Goal: Task Accomplishment & Management: Use online tool/utility

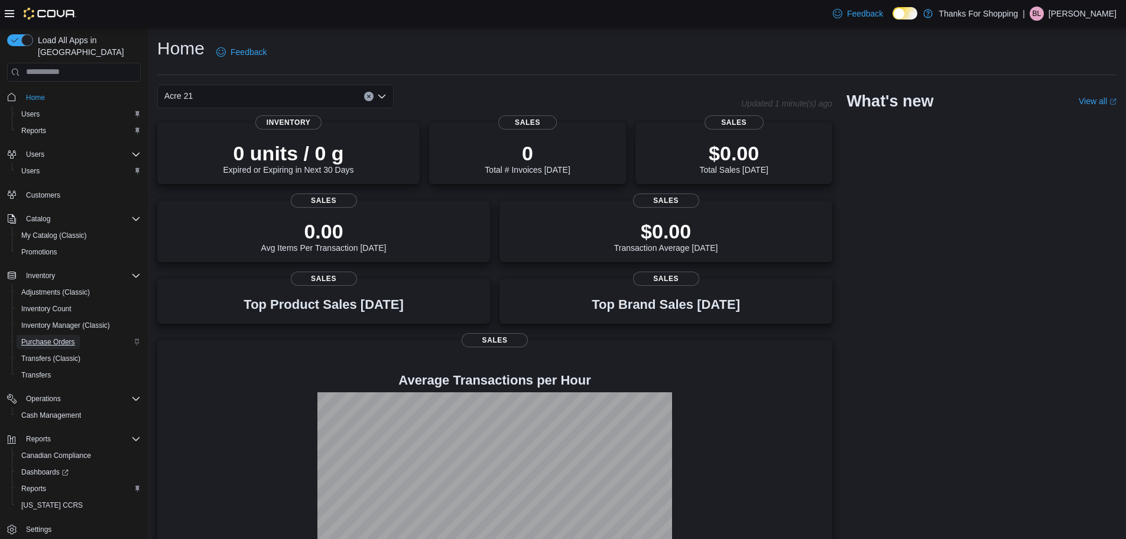
click at [44, 337] on span "Purchase Orders" at bounding box center [48, 341] width 54 height 9
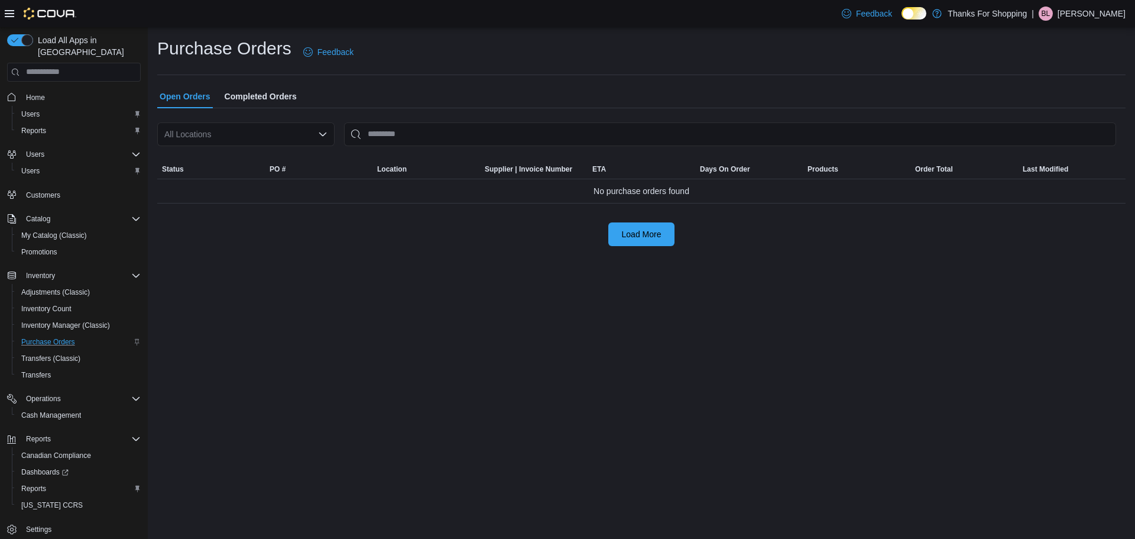
click at [248, 126] on div "All Locations" at bounding box center [245, 134] width 177 height 24
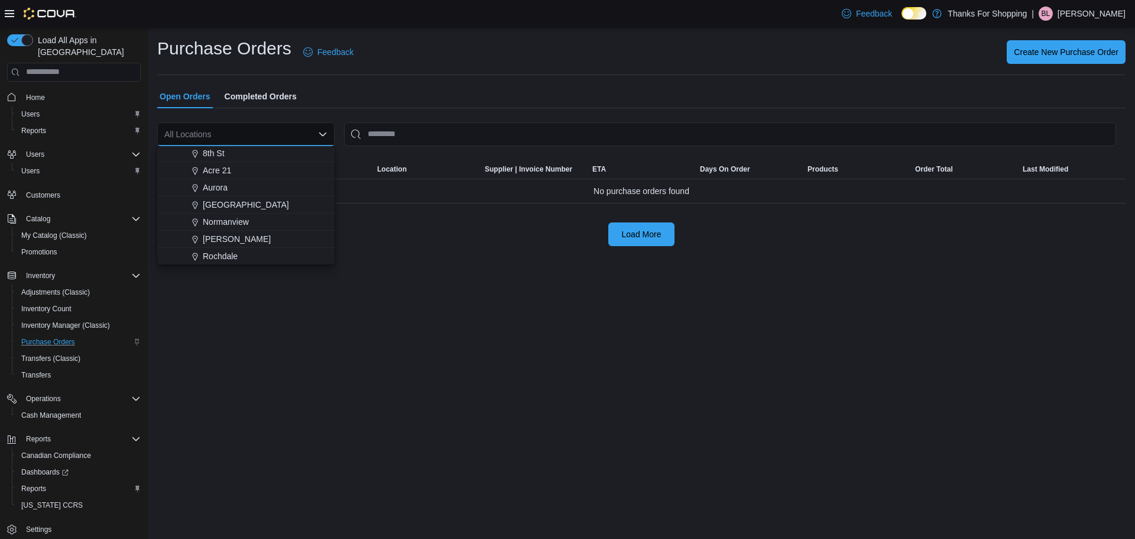
scroll to position [177, 0]
click at [218, 167] on span "Acre 21" at bounding box center [217, 166] width 28 height 12
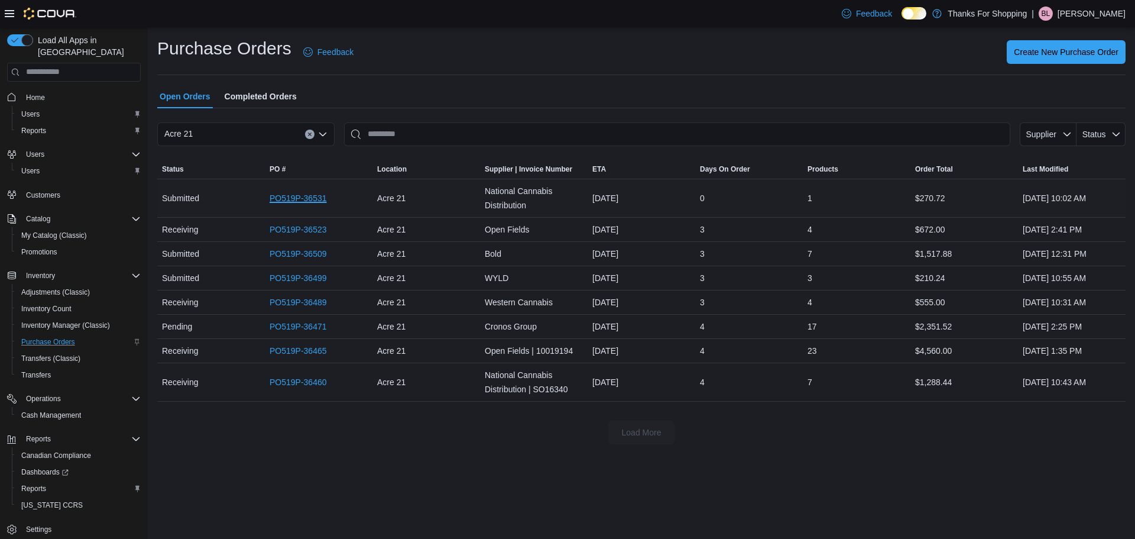
click at [294, 195] on link "PO519P-36531" at bounding box center [298, 198] width 57 height 14
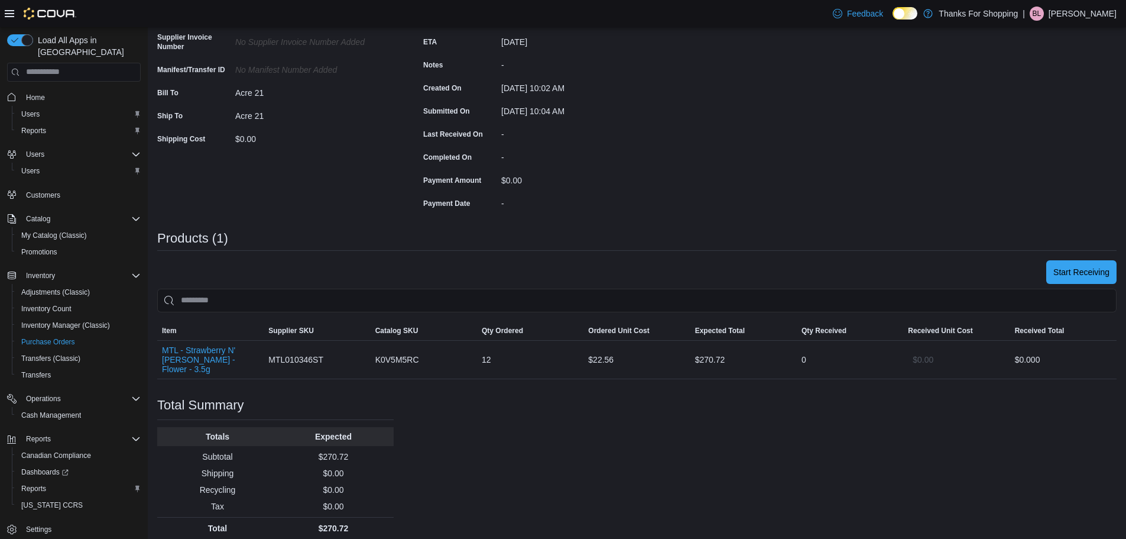
scroll to position [157, 0]
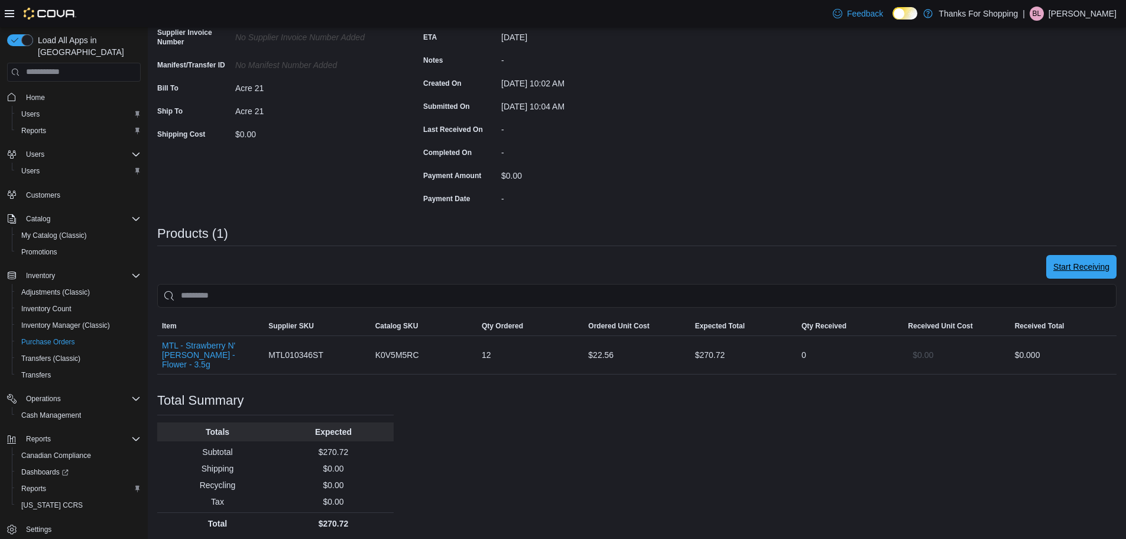
click at [1098, 273] on span "Start Receiving" at bounding box center [1082, 267] width 56 height 24
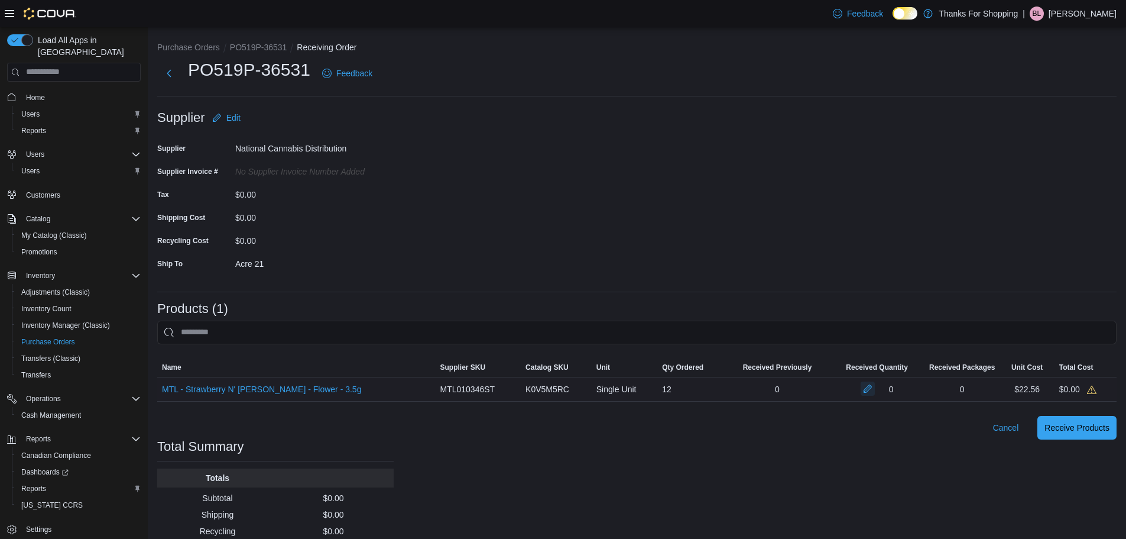
click at [863, 390] on button "button" at bounding box center [868, 388] width 14 height 14
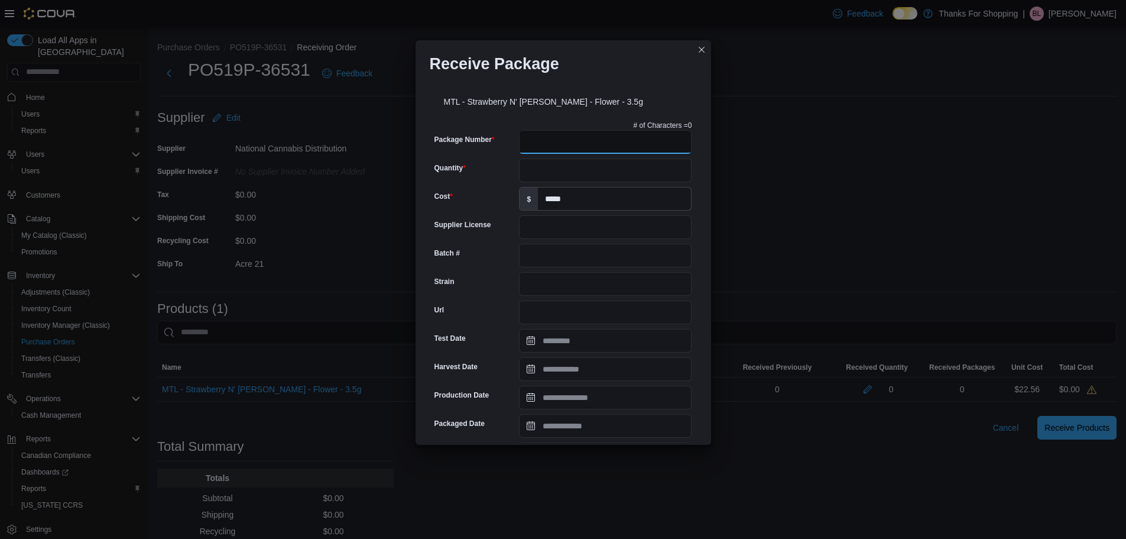
click at [605, 143] on input "Package Number" at bounding box center [605, 142] width 173 height 24
type input "**********"
type input "****"
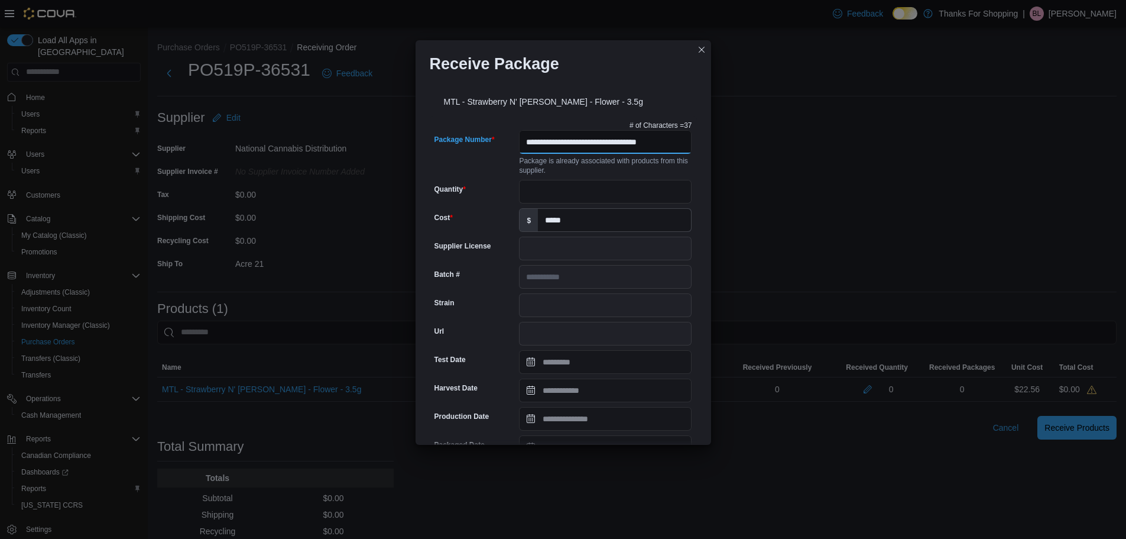
scroll to position [0, 11]
type input "**********"
click at [564, 193] on input "Quantity" at bounding box center [605, 192] width 173 height 24
type input "**"
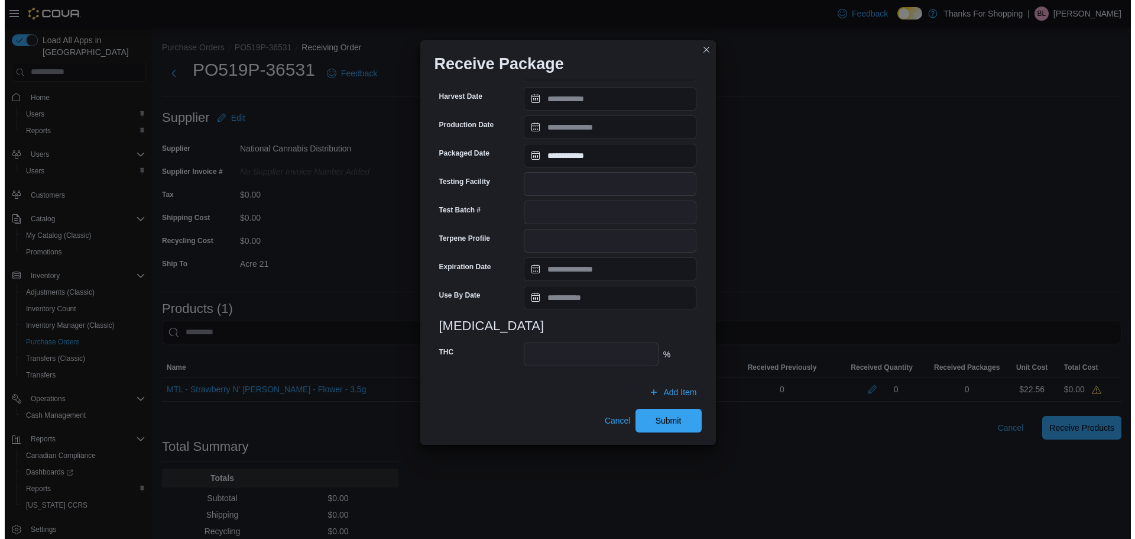
scroll to position [293, 0]
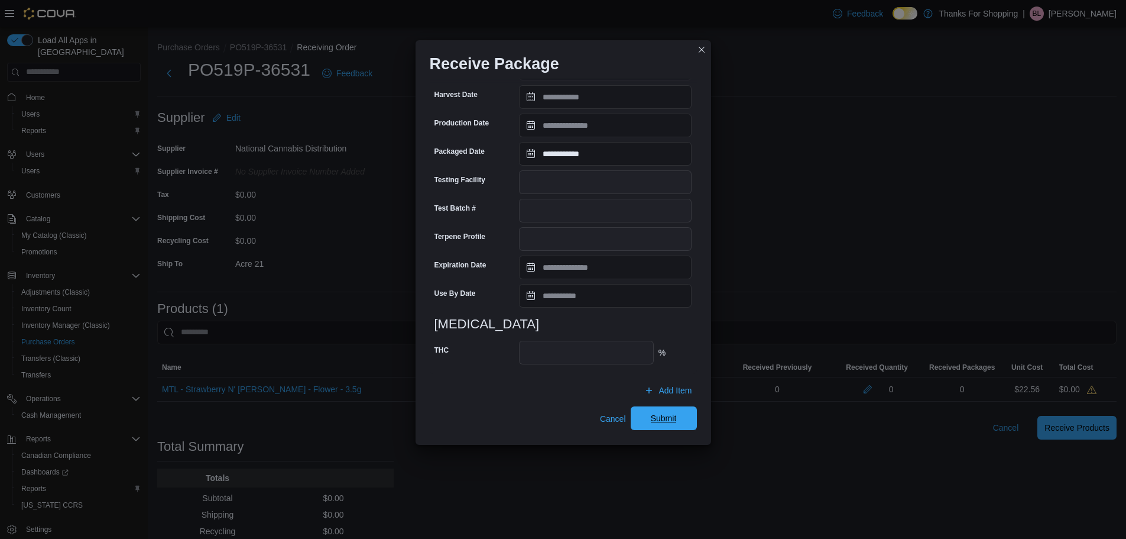
click at [660, 414] on span "Submit" at bounding box center [664, 418] width 26 height 12
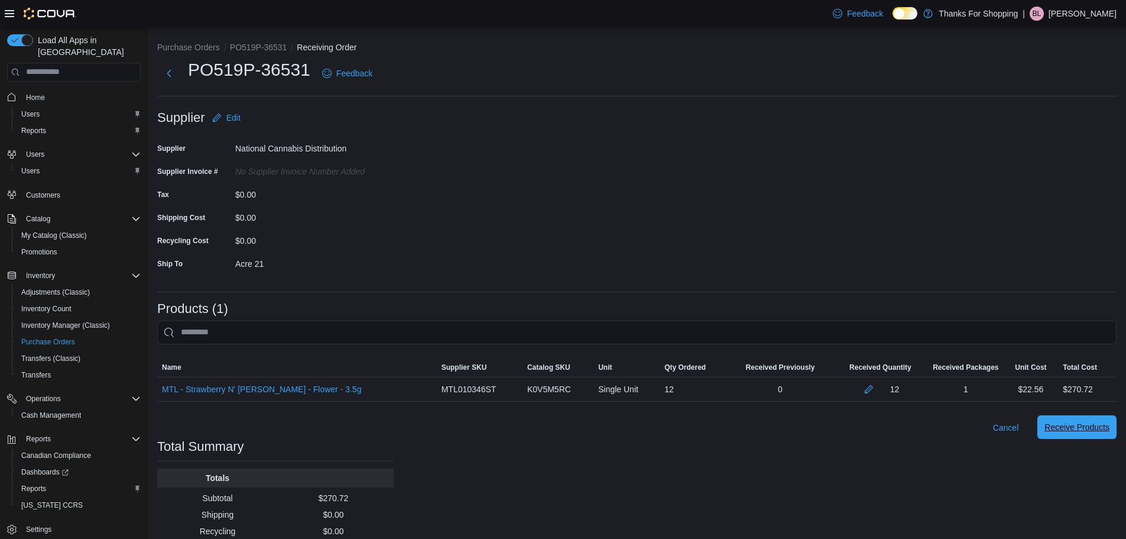
click at [1110, 425] on span "Receive Products" at bounding box center [1077, 427] width 65 height 12
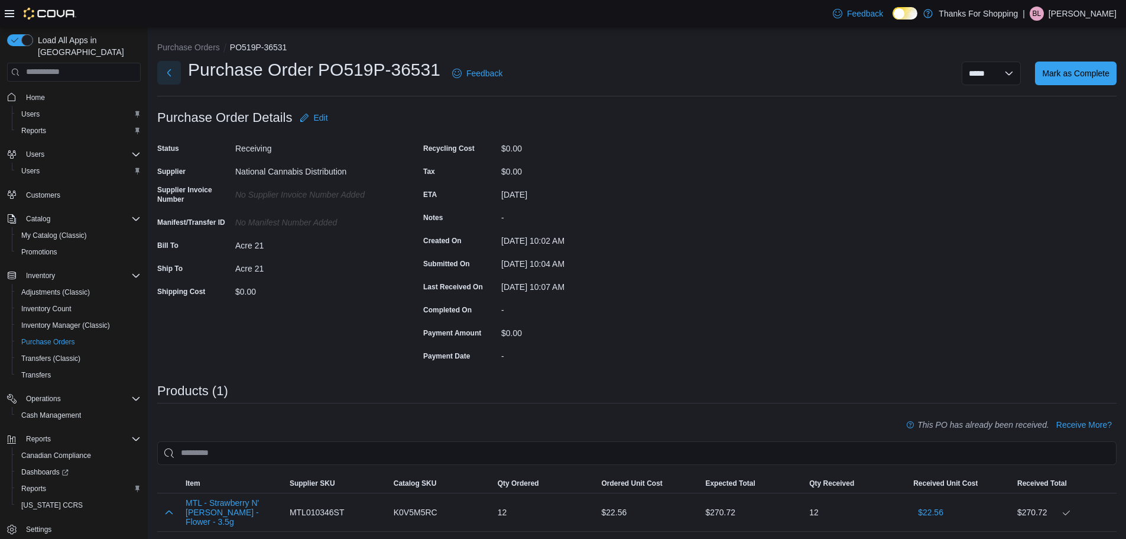
click at [169, 70] on button "Next" at bounding box center [169, 73] width 24 height 24
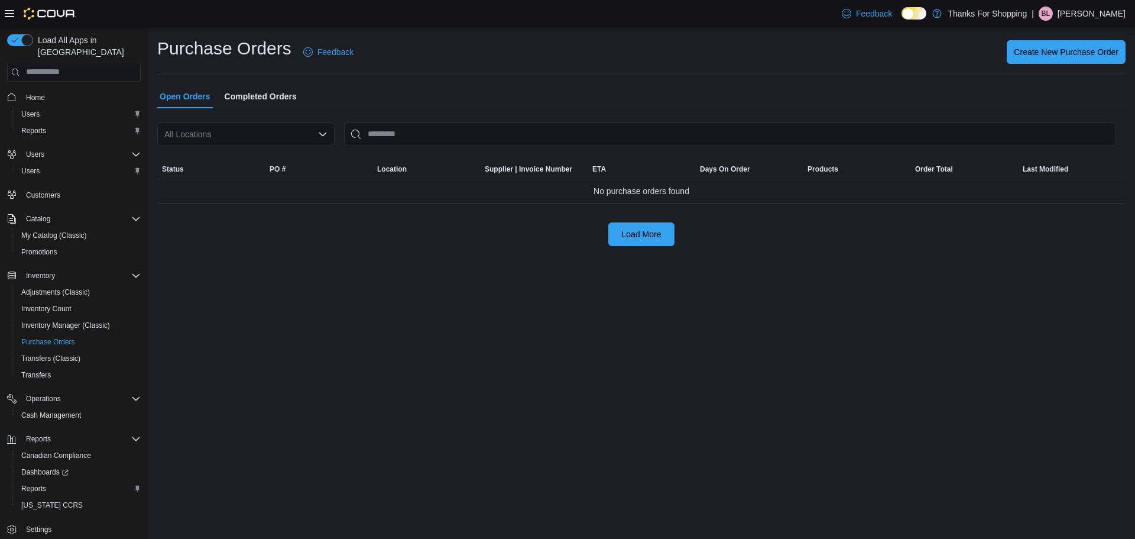
click at [244, 134] on div "All Locations" at bounding box center [245, 134] width 177 height 24
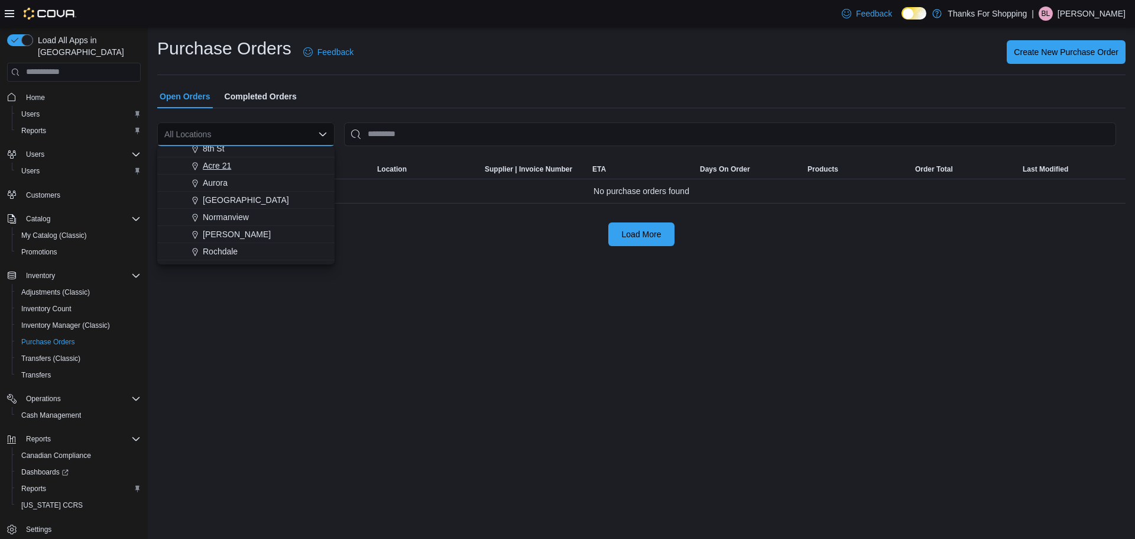
click at [231, 169] on span "Acre 21" at bounding box center [217, 166] width 28 height 12
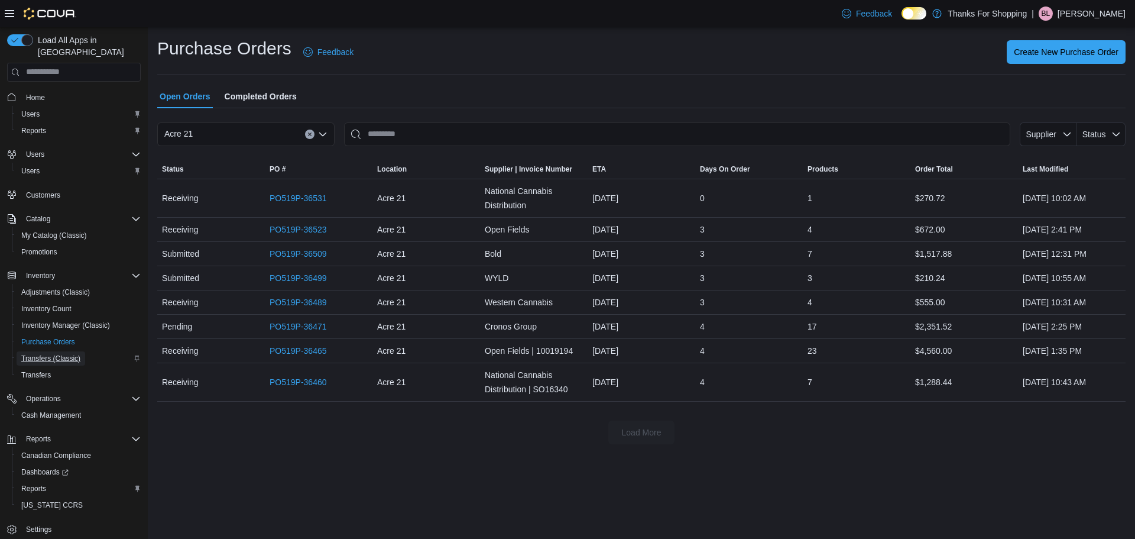
click at [85, 351] on link "Transfers (Classic)" at bounding box center [51, 358] width 69 height 14
